Goal: Navigation & Orientation: Find specific page/section

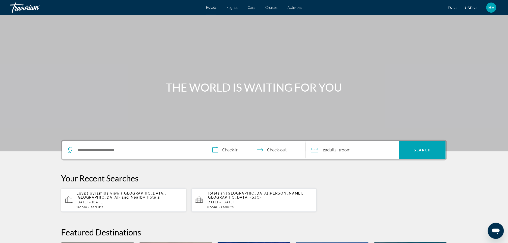
click at [295, 8] on span "Activities" at bounding box center [295, 8] width 15 height 4
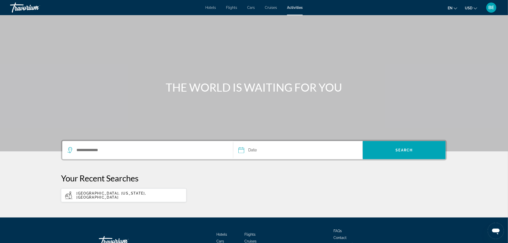
click at [208, 8] on span "Hotels" at bounding box center [210, 8] width 11 height 4
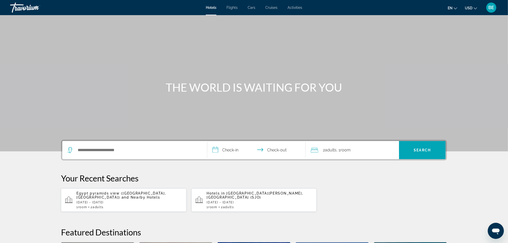
click at [496, 6] on div "BE" at bounding box center [491, 8] width 10 height 10
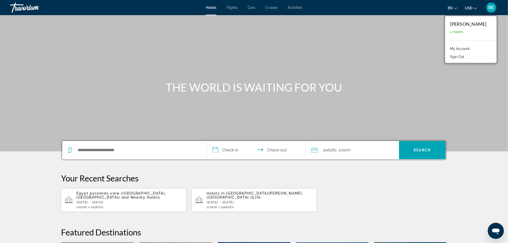
click at [465, 46] on link "My Account" at bounding box center [460, 48] width 25 height 7
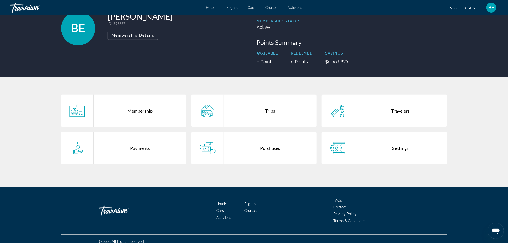
scroll to position [42, 0]
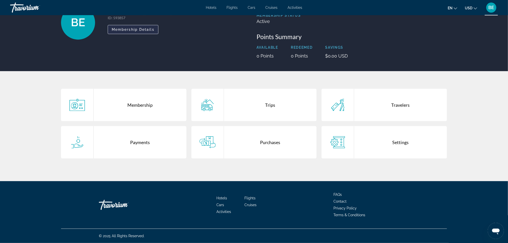
click at [145, 27] on span "Membership Details" at bounding box center [133, 29] width 43 height 4
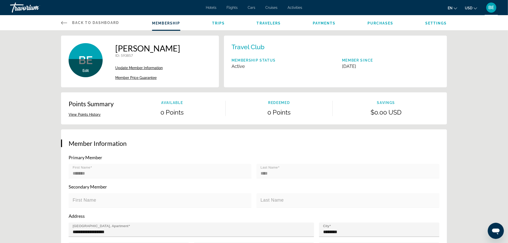
click at [321, 23] on span "Payments" at bounding box center [324, 23] width 23 height 4
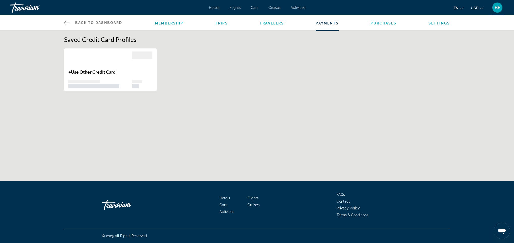
click at [383, 24] on span "Purchases" at bounding box center [383, 23] width 26 height 4
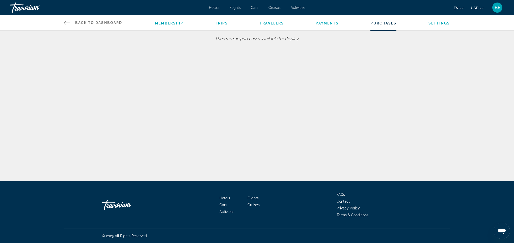
click at [65, 21] on icon "Main content" at bounding box center [67, 23] width 6 height 6
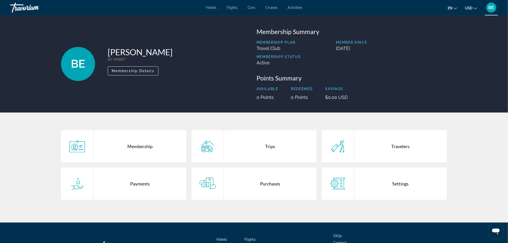
click at [293, 7] on span "Activities" at bounding box center [295, 8] width 15 height 4
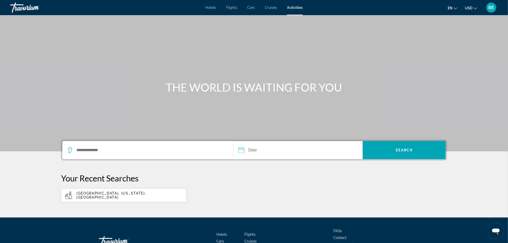
click at [492, 8] on span "BE" at bounding box center [492, 7] width 6 height 5
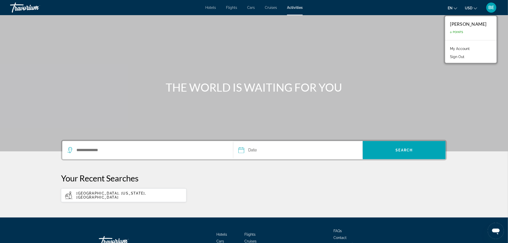
click at [472, 48] on link "My Account" at bounding box center [460, 48] width 25 height 7
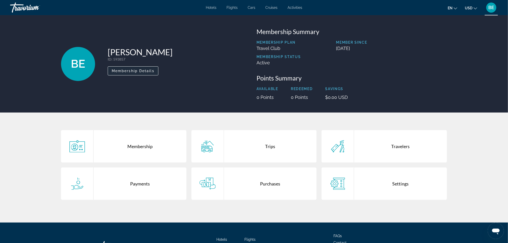
click at [143, 71] on span "Membership Details" at bounding box center [133, 71] width 43 height 4
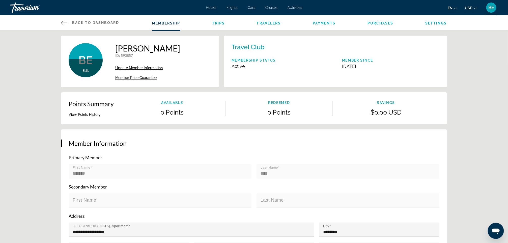
click at [64, 22] on icon "Main content" at bounding box center [64, 23] width 6 height 6
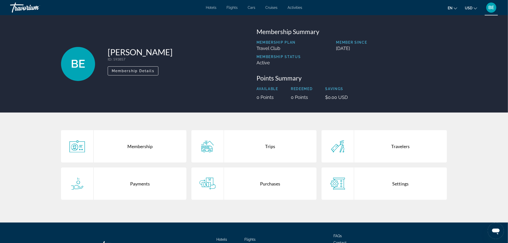
click at [456, 7] on icon "Change language" at bounding box center [456, 9] width 4 height 4
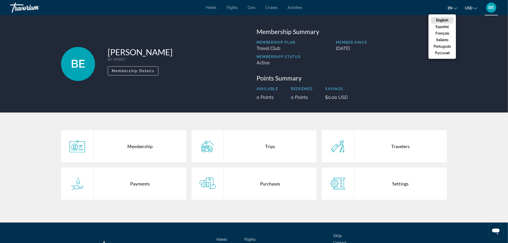
click at [475, 8] on icon "Change currency" at bounding box center [476, 9] width 4 height 4
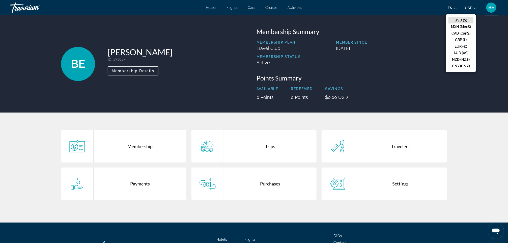
click at [353, 20] on div "BE [PERSON_NAME] ID : 593857 Secondary Member Membership Details Membership Sum…" at bounding box center [254, 63] width 508 height 97
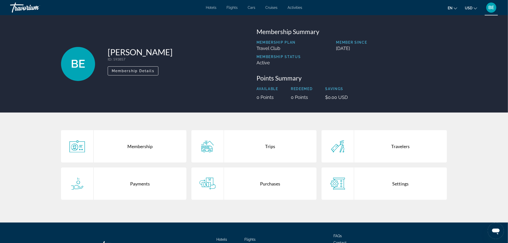
click at [213, 8] on span "Hotels" at bounding box center [211, 8] width 11 height 4
